Goal: Communication & Community: Answer question/provide support

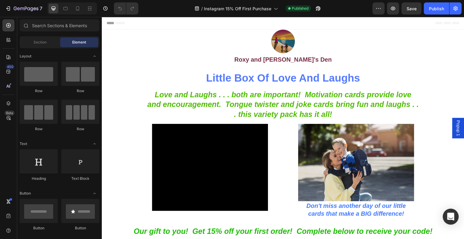
click at [449, 220] on icon "Open Intercom Messenger" at bounding box center [451, 217] width 8 height 8
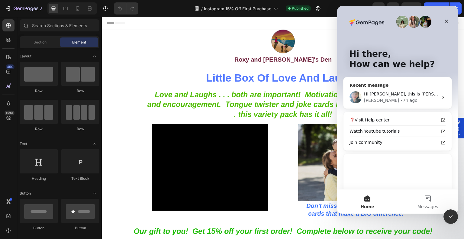
click at [418, 100] on div "[PERSON_NAME] • 7h ago" at bounding box center [401, 100] width 74 height 6
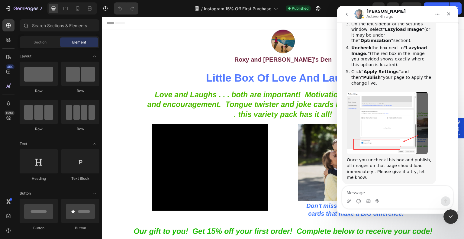
scroll to position [2159, 0]
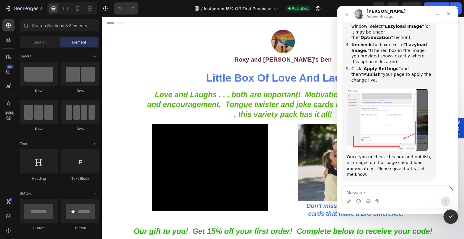
click at [6, 160] on div "450 Beta" at bounding box center [8, 107] width 12 height 176
click at [448, 213] on icon "Close Intercom Messenger" at bounding box center [449, 215] width 7 height 7
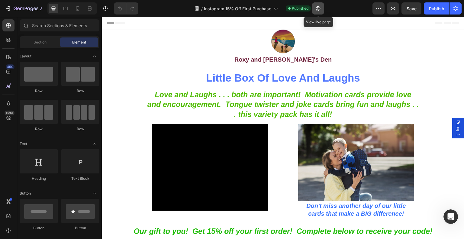
scroll to position [2137, 0]
click at [324, 8] on button "button" at bounding box center [318, 8] width 12 height 12
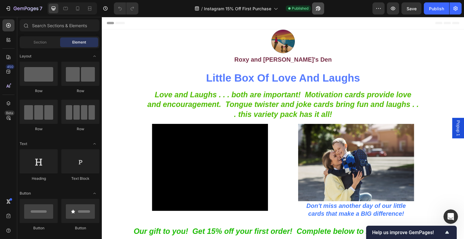
scroll to position [2159, 0]
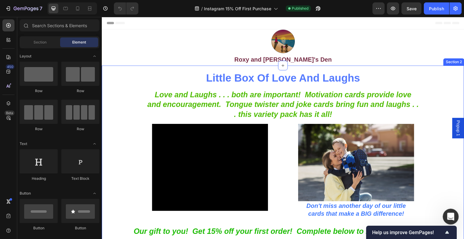
click at [450, 208] on div "Open Intercom Messenger" at bounding box center [450, 216] width 20 height 20
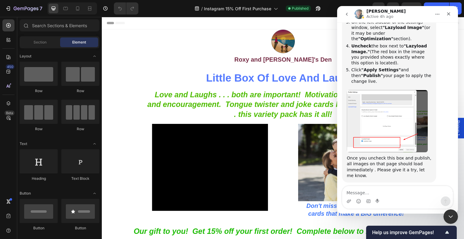
scroll to position [2159, 0]
click at [396, 189] on textarea "Message…" at bounding box center [397, 191] width 111 height 10
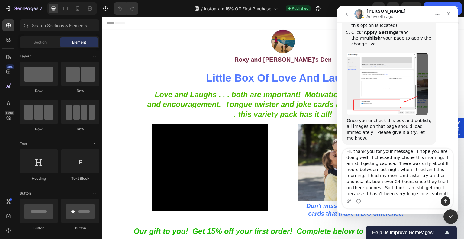
scroll to position [2197, 0]
click at [377, 164] on textarea "Hi, thank you for your message. I hope you are doing well. I checked my phone t…" at bounding box center [397, 173] width 111 height 48
click at [435, 180] on textarea "Hi, thank you for your message. I hope you are doing well. I checked my phone t…" at bounding box center [397, 173] width 111 height 48
click at [366, 187] on textarea "Hi, thank you for your message. I hope you are doing well. I checked my phone t…" at bounding box center [397, 173] width 111 height 48
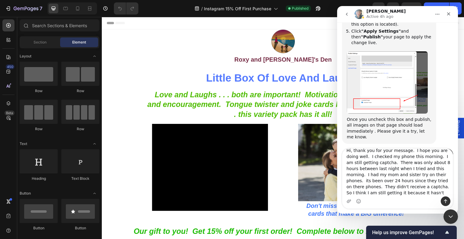
click at [444, 189] on textarea "Hi, thank you for your message. I hope you are doing well. I checked my phone t…" at bounding box center [397, 173] width 111 height 48
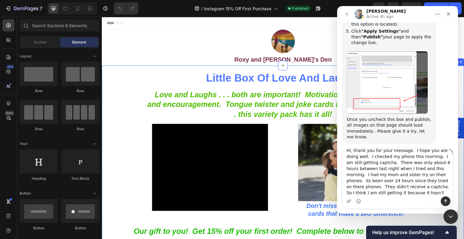
scroll to position [10, 0]
type textarea "Hi, thank you for your message. I hope you are doing well. I checked my phone t…"
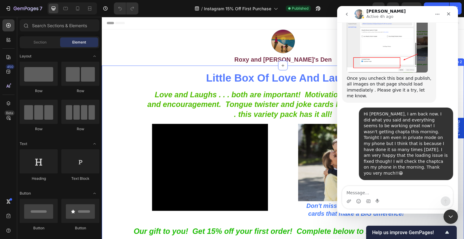
scroll to position [2245, 0]
